Goal: Task Accomplishment & Management: Use online tool/utility

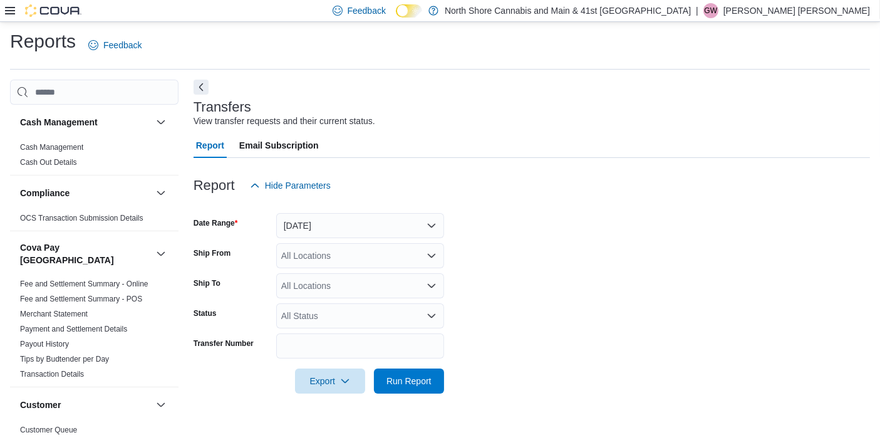
scroll to position [8, 0]
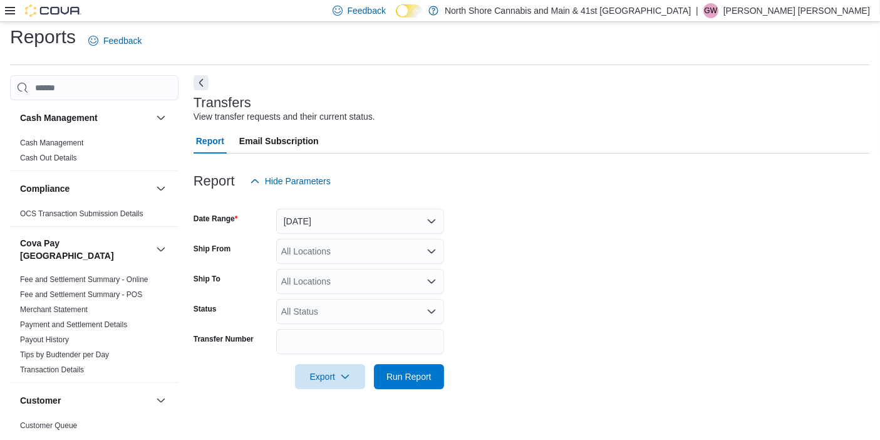
click at [199, 76] on button "Next" at bounding box center [201, 82] width 15 height 15
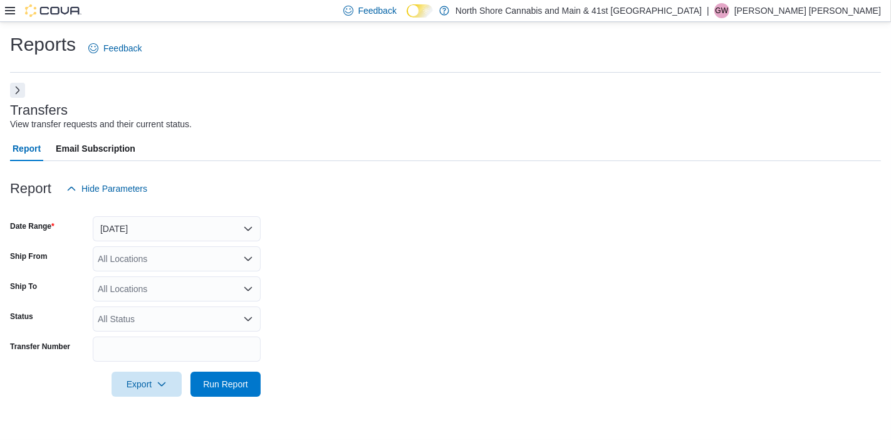
click at [8, 15] on icon at bounding box center [10, 11] width 10 height 10
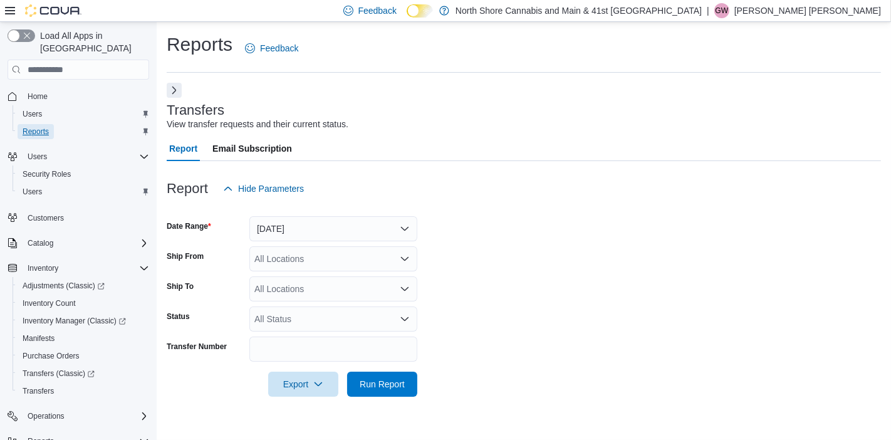
click at [41, 127] on span "Reports" at bounding box center [36, 132] width 26 height 10
click at [175, 85] on button "Next" at bounding box center [174, 89] width 15 height 15
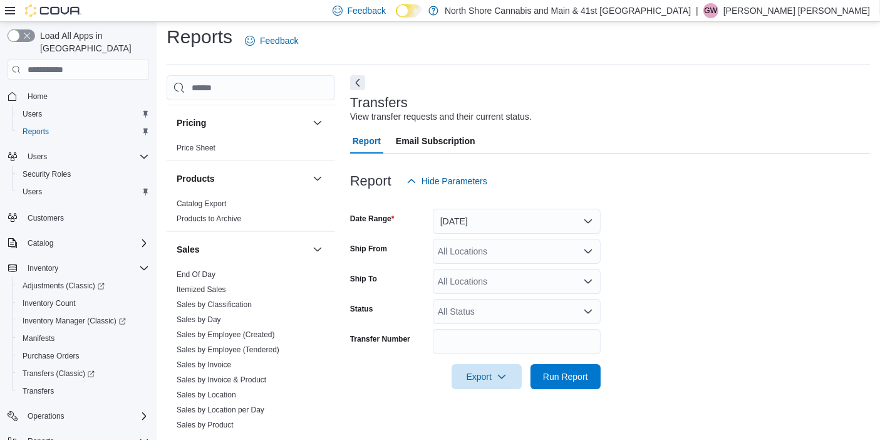
scroll to position [844, 0]
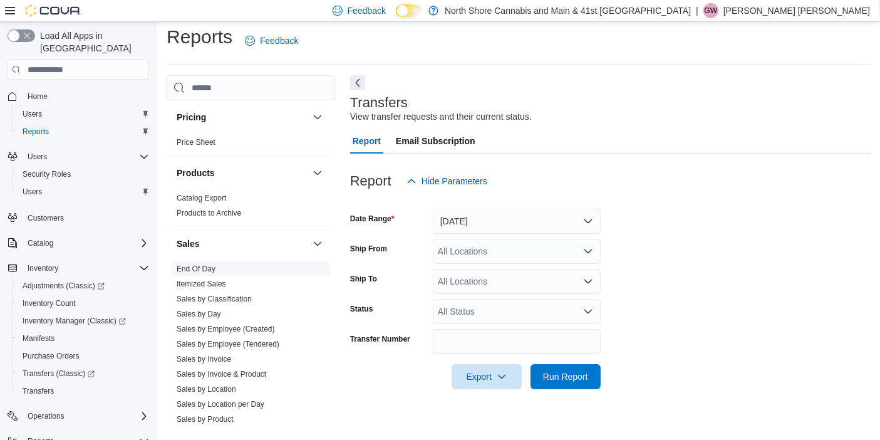
click at [214, 261] on span "End Of Day" at bounding box center [251, 268] width 159 height 15
click at [211, 264] on link "End Of Day" at bounding box center [196, 268] width 39 height 9
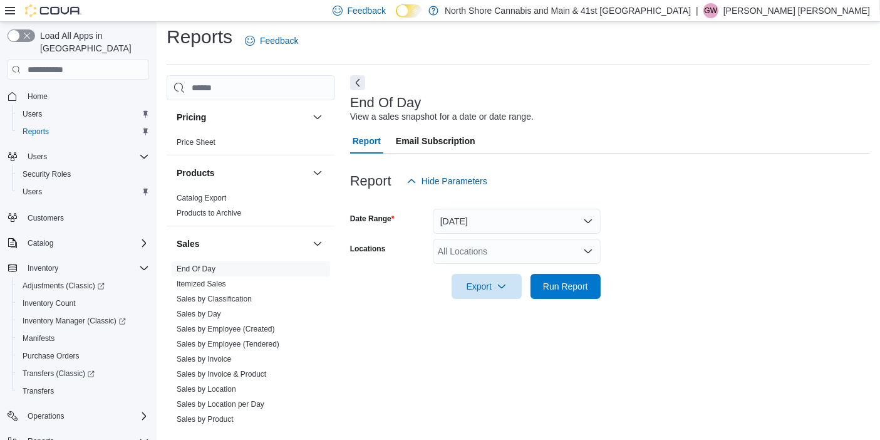
click at [462, 199] on div at bounding box center [610, 201] width 520 height 15
click at [467, 224] on button "[DATE]" at bounding box center [517, 221] width 168 height 25
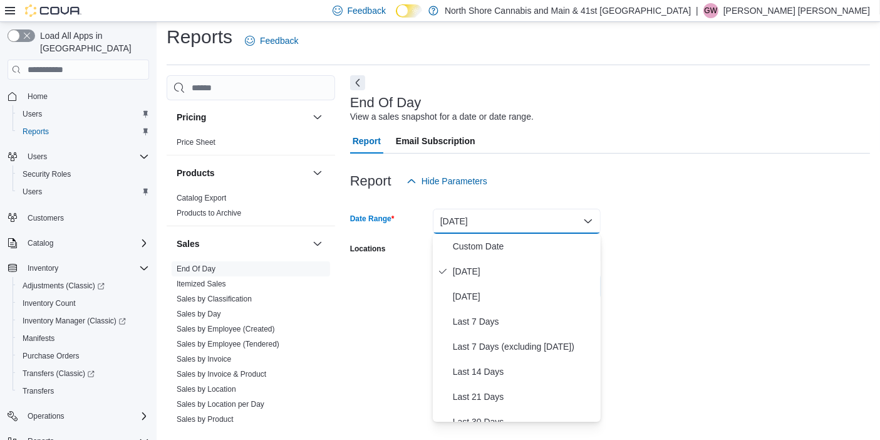
drag, startPoint x: 656, startPoint y: 232, endPoint x: 640, endPoint y: 238, distance: 16.1
click at [652, 233] on form "Date Range [DATE] Locations All Locations Export Run Report" at bounding box center [610, 246] width 520 height 105
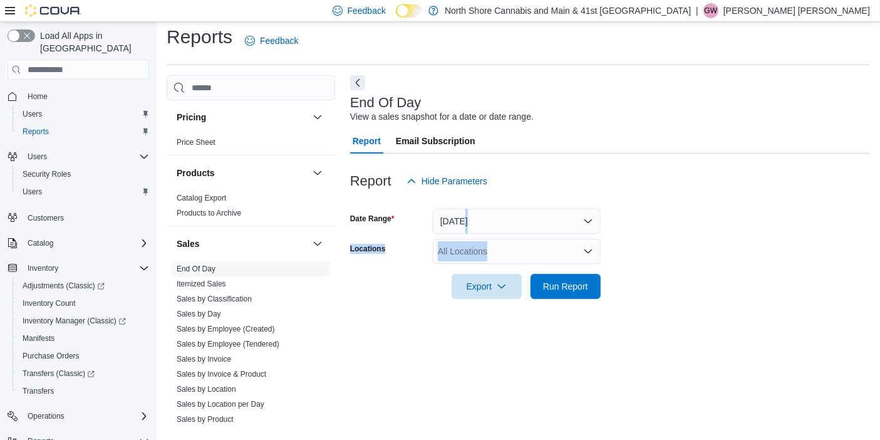
click at [560, 262] on div "All Locations" at bounding box center [517, 251] width 168 height 25
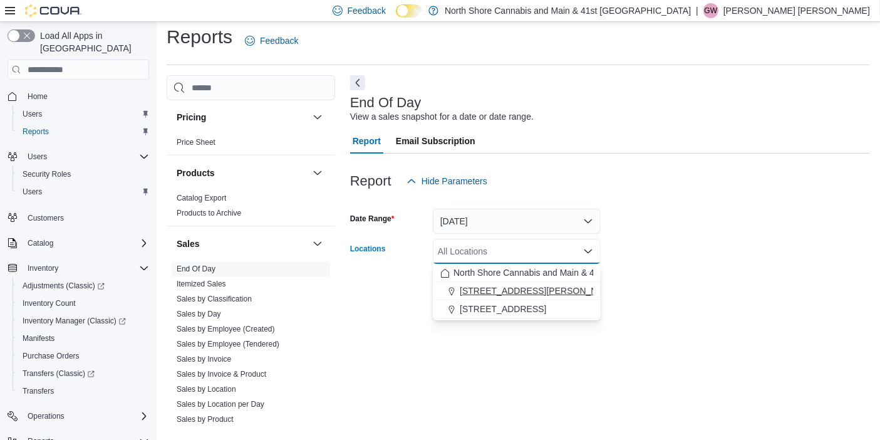
click at [535, 288] on div "[STREET_ADDRESS][PERSON_NAME]" at bounding box center [517, 291] width 153 height 13
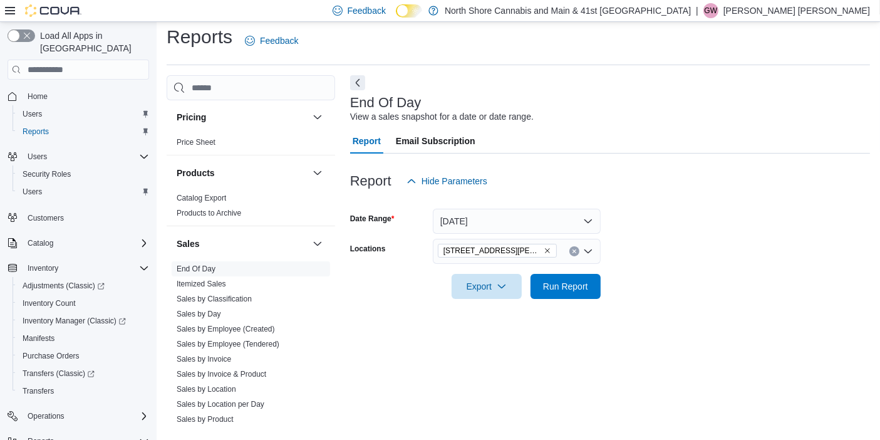
drag, startPoint x: 686, startPoint y: 268, endPoint x: 629, endPoint y: 276, distance: 58.2
click at [685, 268] on div at bounding box center [610, 269] width 520 height 10
click at [587, 288] on span "Run Report" at bounding box center [565, 285] width 55 height 25
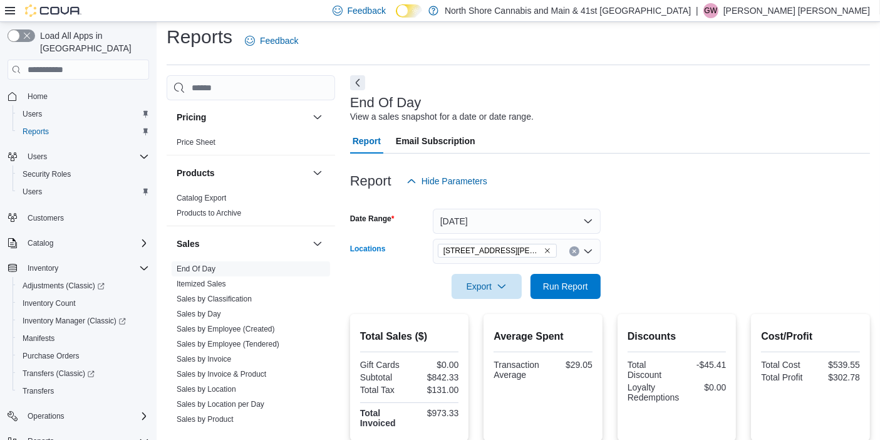
click at [545, 249] on icon "Remove 1520 Barrow St. from selection in this group" at bounding box center [547, 250] width 5 height 5
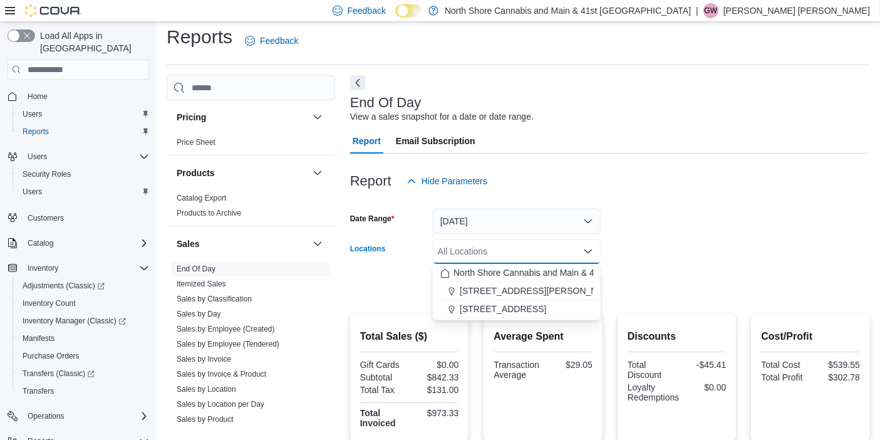
click at [482, 308] on span "[STREET_ADDRESS]" at bounding box center [503, 309] width 86 height 13
click at [696, 301] on div at bounding box center [610, 306] width 520 height 15
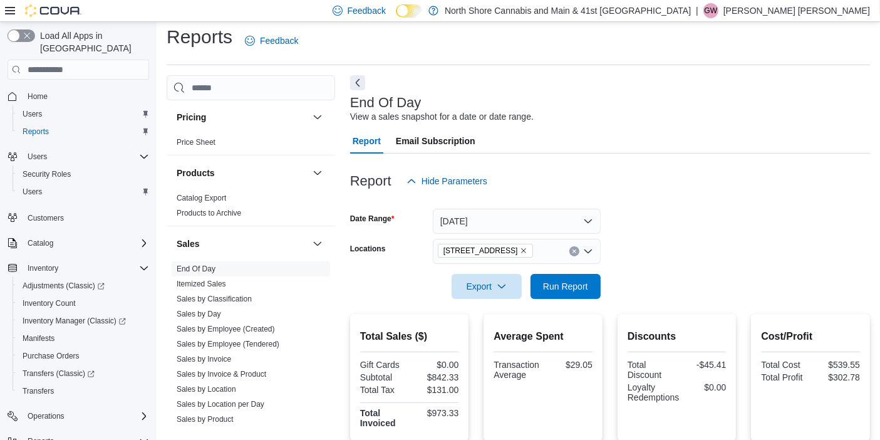
click at [609, 300] on div at bounding box center [610, 306] width 520 height 15
click at [577, 288] on span "Run Report" at bounding box center [565, 285] width 45 height 13
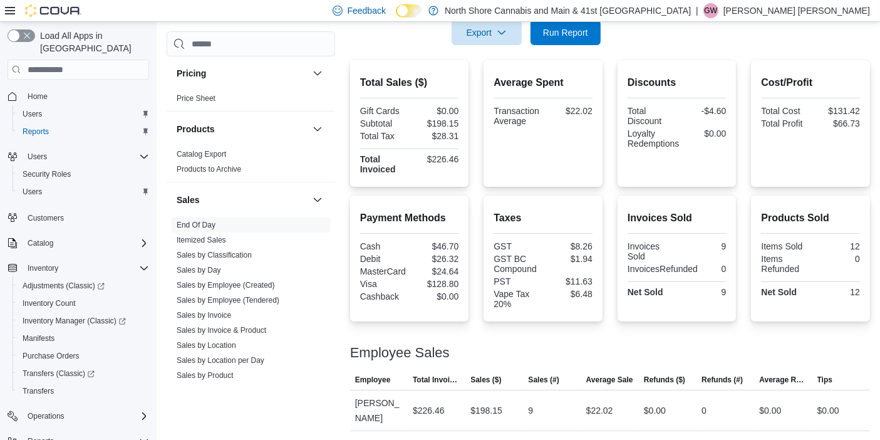
scroll to position [261, 0]
click at [557, 37] on span "Run Report" at bounding box center [565, 32] width 45 height 13
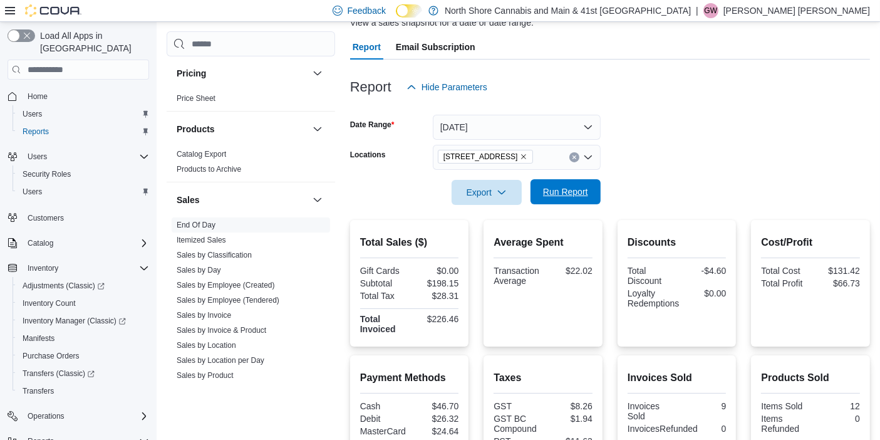
scroll to position [100, 0]
click at [520, 160] on icon "Remove 5707 Main St. from selection in this group" at bounding box center [524, 158] width 8 height 8
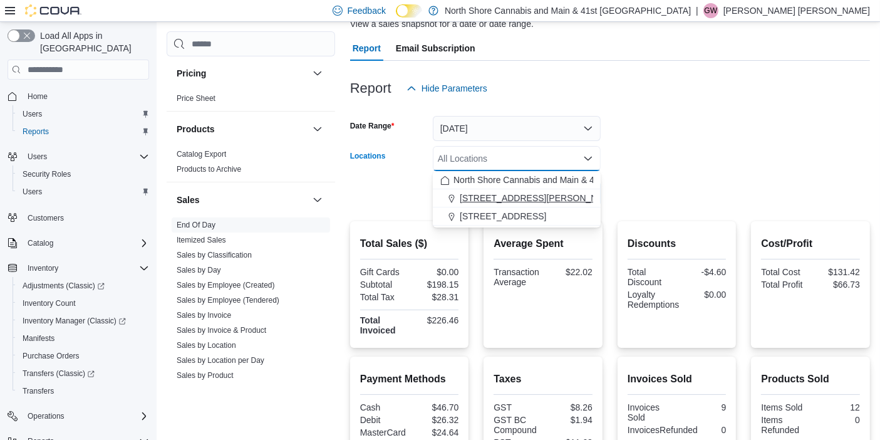
click at [518, 196] on span "[STREET_ADDRESS][PERSON_NAME]" at bounding box center [539, 198] width 159 height 13
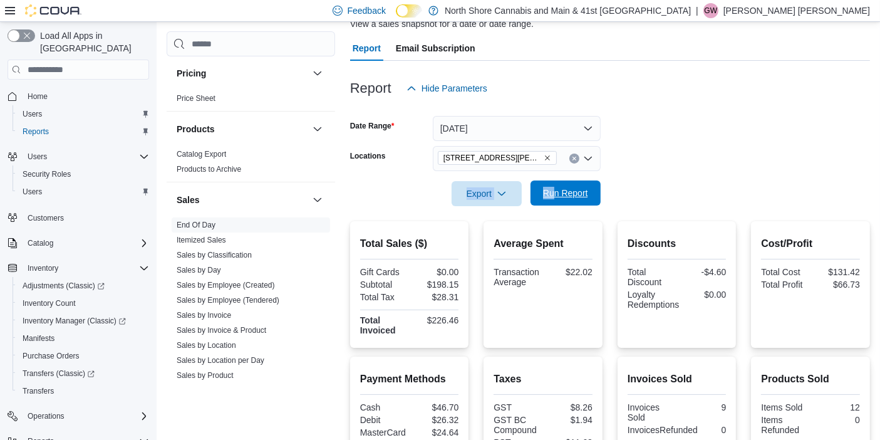
drag, startPoint x: 612, startPoint y: 160, endPoint x: 552, endPoint y: 197, distance: 70.1
click at [552, 197] on form "Date Range [DATE] Locations [STREET_ADDRESS][PERSON_NAME] Export Run Report" at bounding box center [610, 153] width 520 height 105
click at [552, 197] on span "Run Report" at bounding box center [565, 193] width 45 height 13
